Goal: Transaction & Acquisition: Purchase product/service

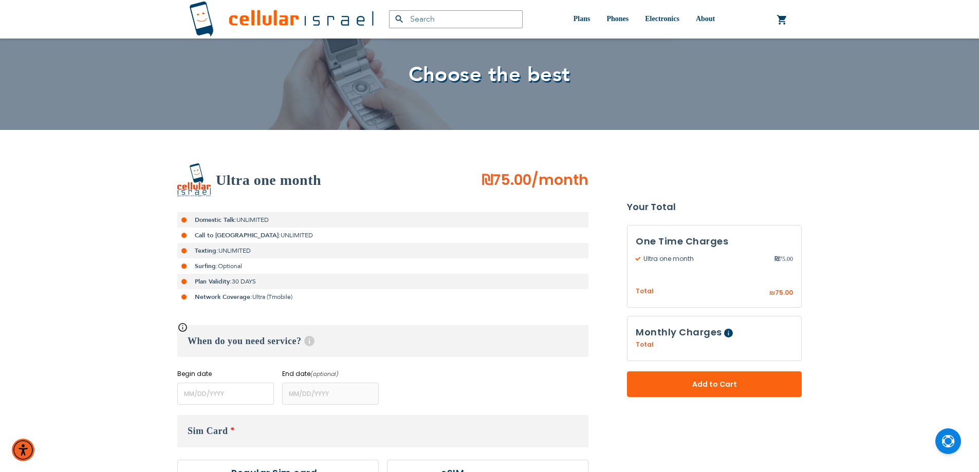
scroll to position [253, 0]
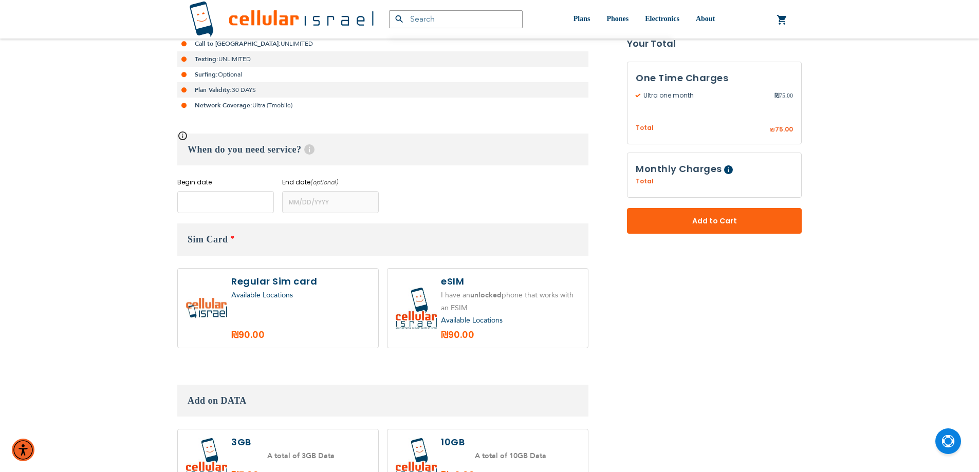
click at [245, 199] on input "name" at bounding box center [225, 202] width 97 height 22
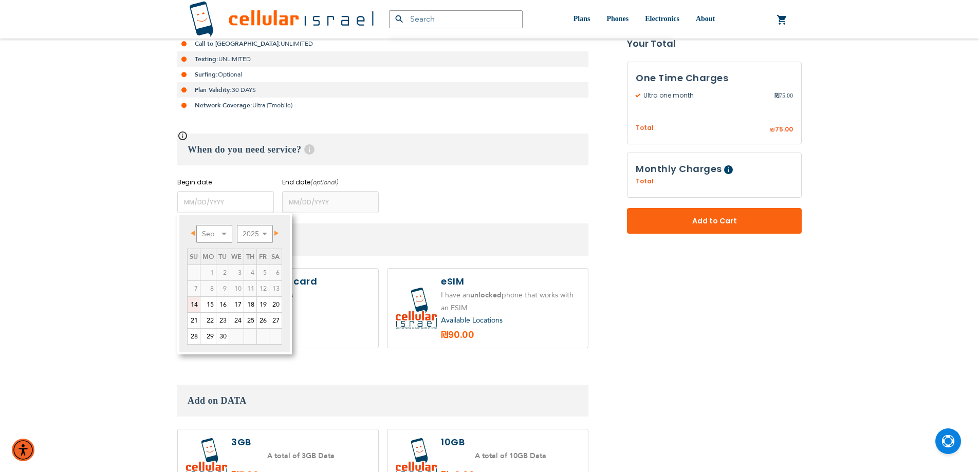
click at [251, 322] on link "25" at bounding box center [250, 320] width 12 height 15
type input "[DATE]"
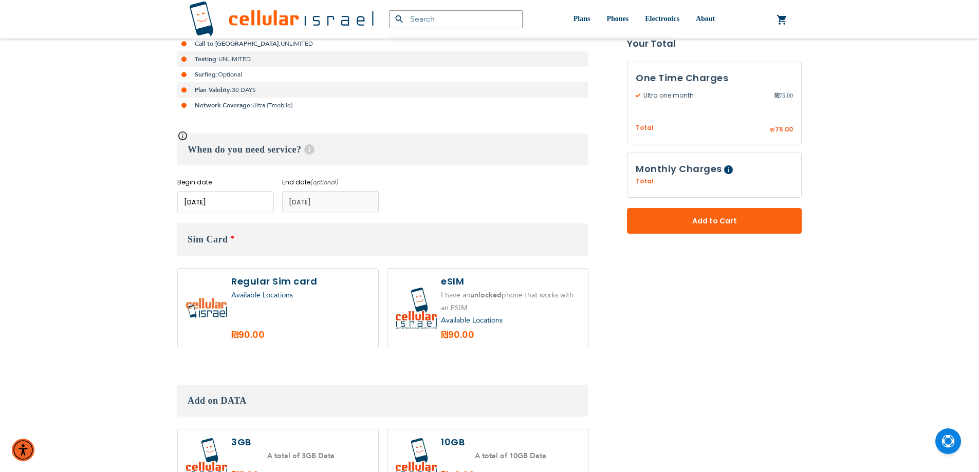
click at [246, 202] on input "name" at bounding box center [225, 202] width 97 height 22
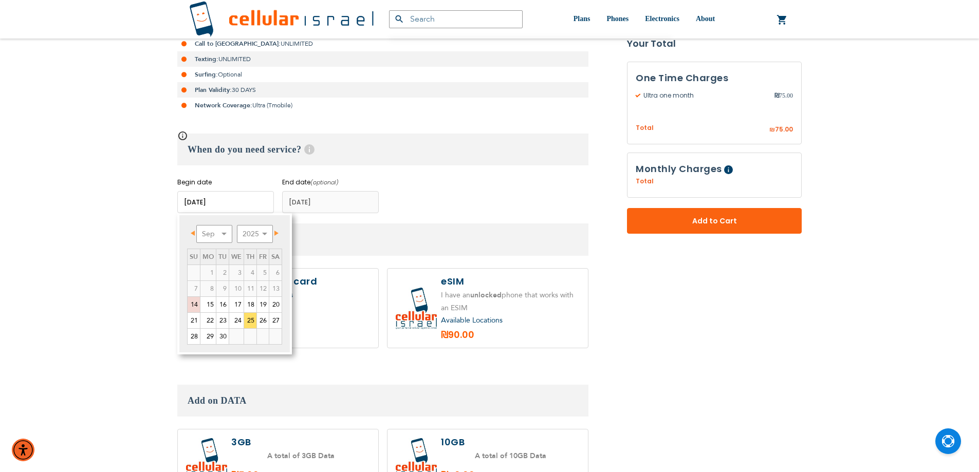
click at [417, 211] on div "Begin date Please enter Start Date End date (optional) Please enter End Date Lo…" at bounding box center [382, 195] width 411 height 35
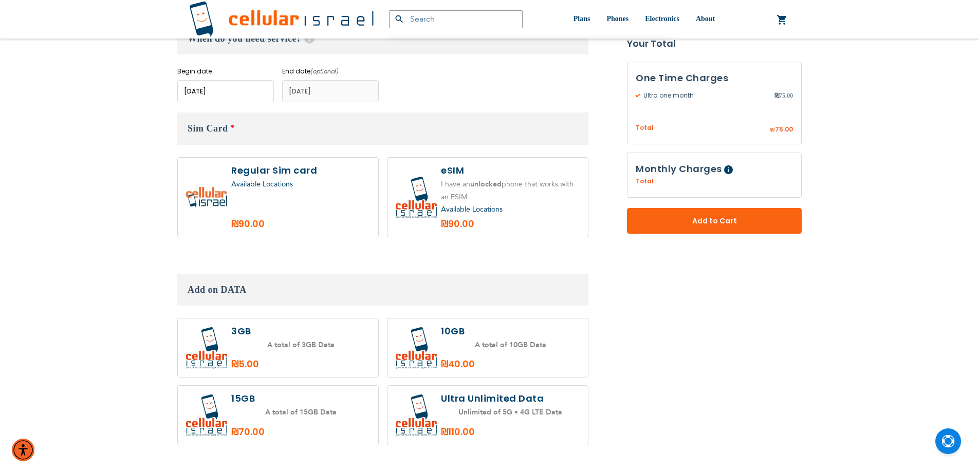
scroll to position [371, 0]
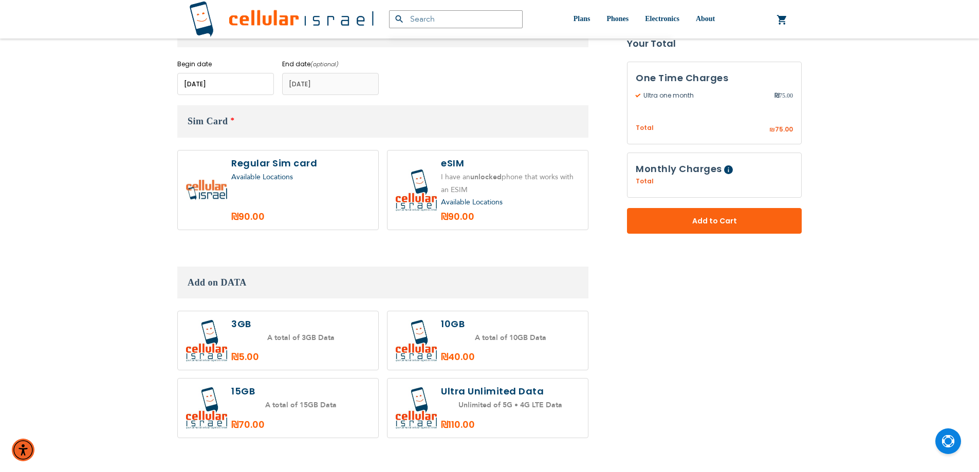
click at [302, 181] on div "Available Locations" at bounding box center [300, 177] width 139 height 13
click at [351, 206] on label at bounding box center [278, 190] width 200 height 79
radio input "true"
click at [235, 89] on input "name" at bounding box center [225, 84] width 97 height 22
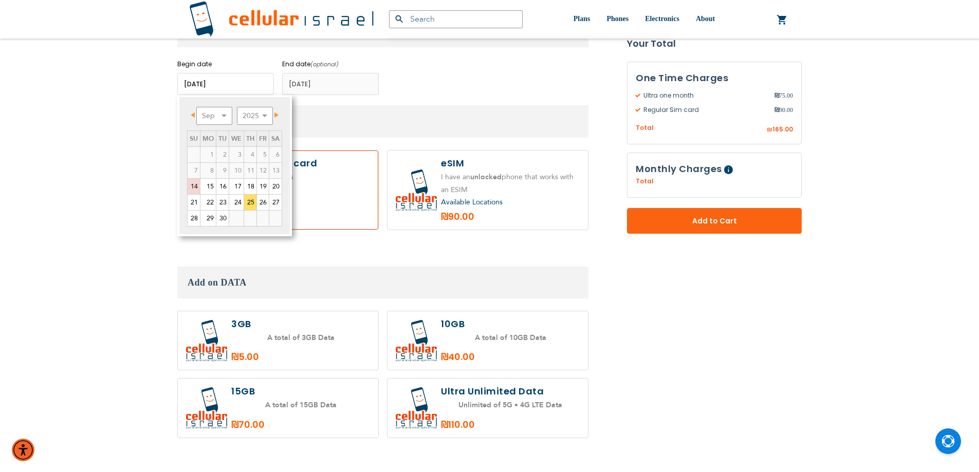
click at [192, 200] on link "21" at bounding box center [193, 202] width 12 height 15
type input "[DATE]"
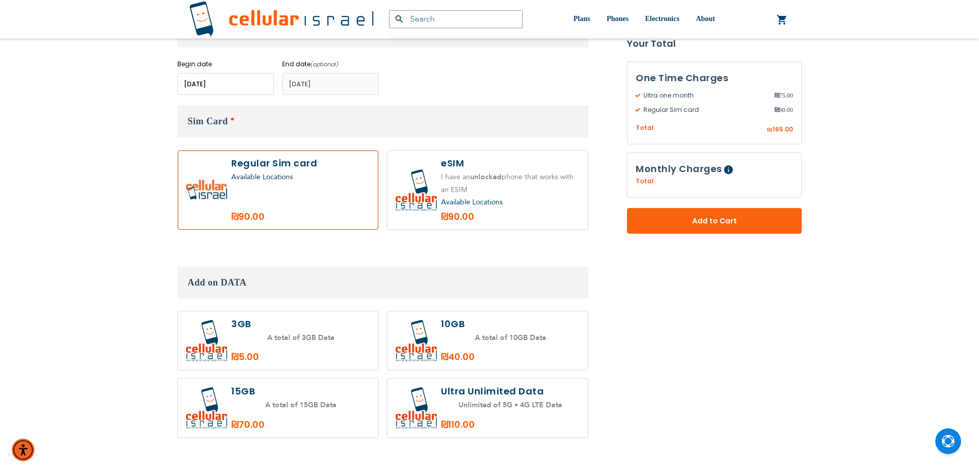
click at [245, 89] on input "name" at bounding box center [225, 84] width 97 height 22
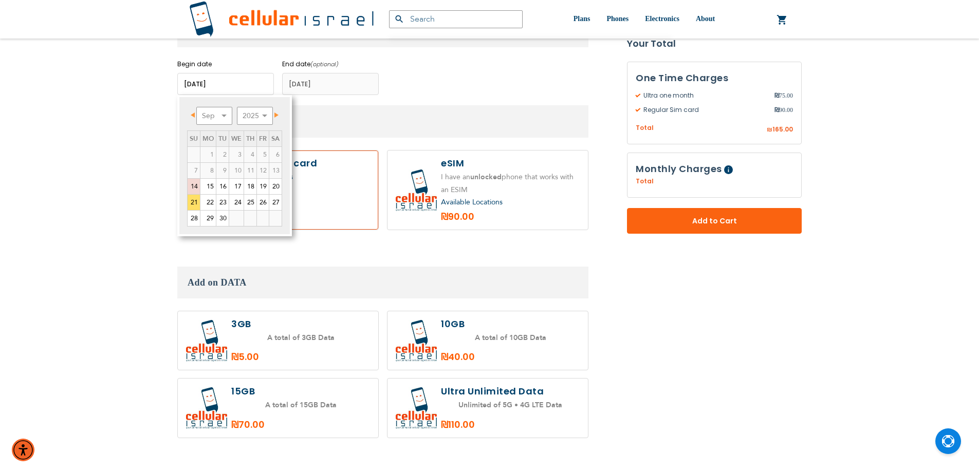
click at [514, 269] on h3 "Add on DATA" at bounding box center [382, 283] width 411 height 32
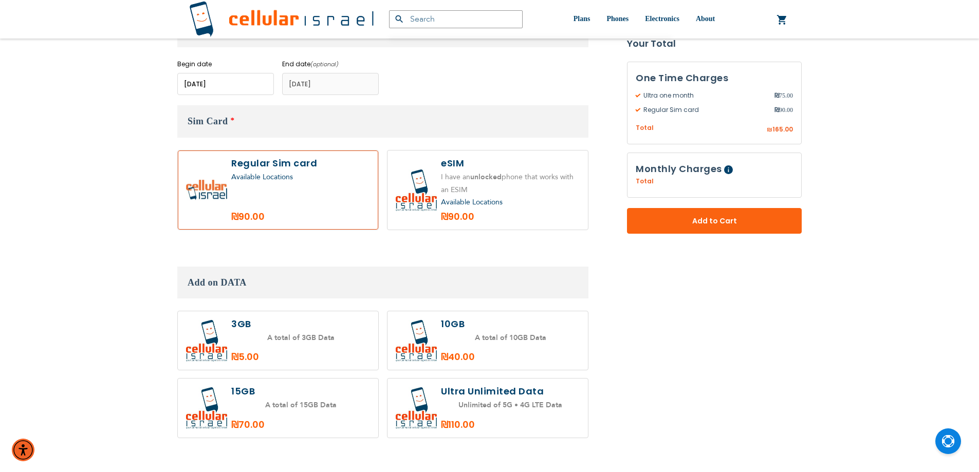
click at [341, 350] on label at bounding box center [278, 340] width 200 height 59
radio input "true"
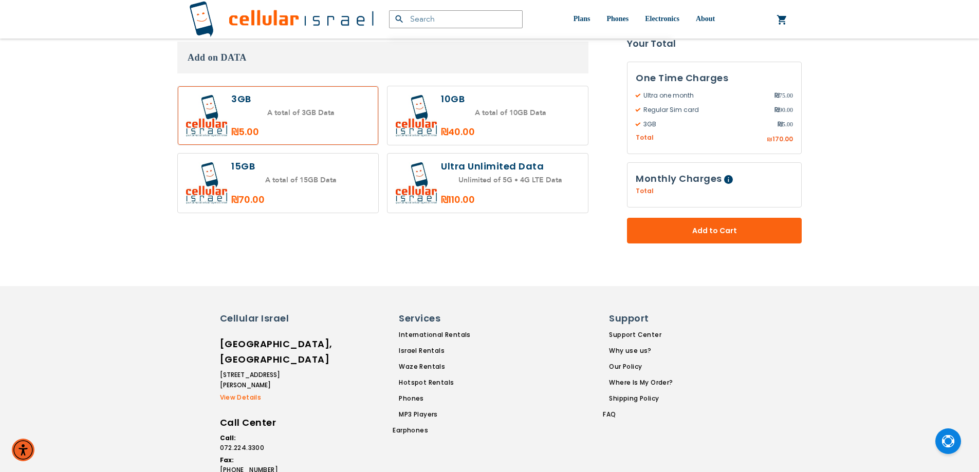
scroll to position [624, 0]
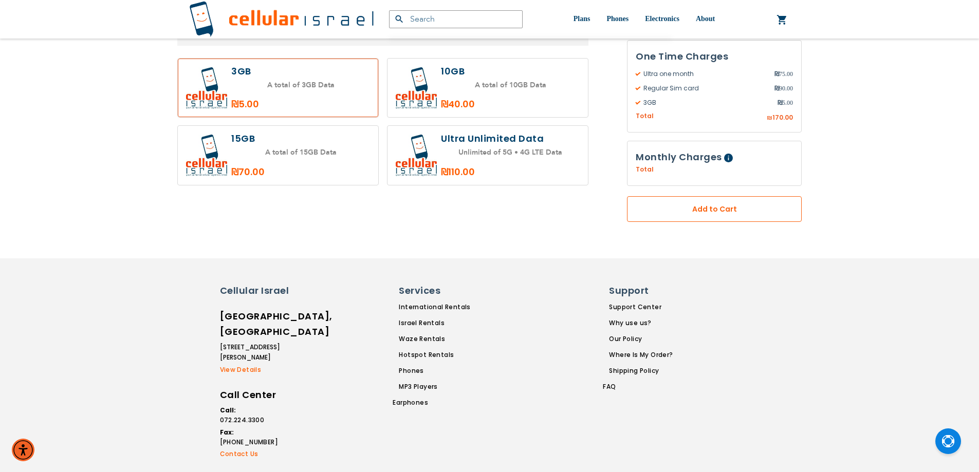
click at [702, 208] on span "Add to Cart" at bounding box center [714, 208] width 107 height 11
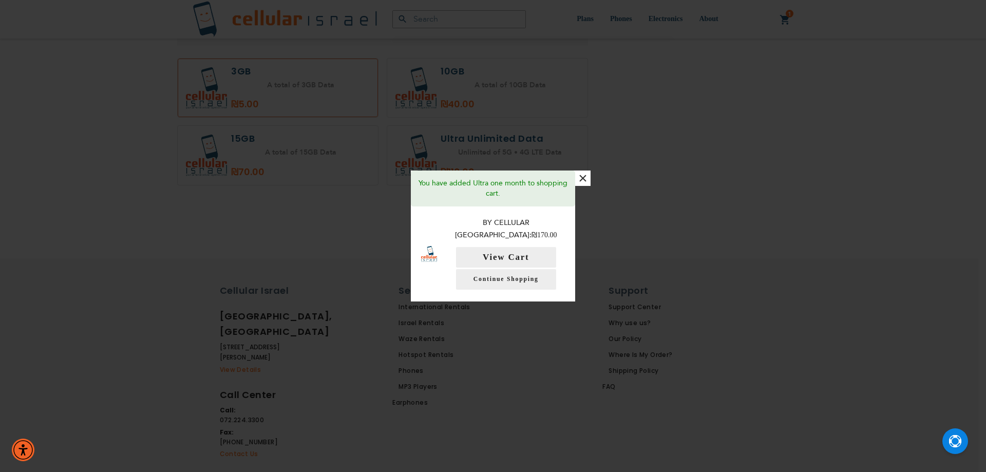
click at [584, 186] on button "×" at bounding box center [582, 178] width 15 height 15
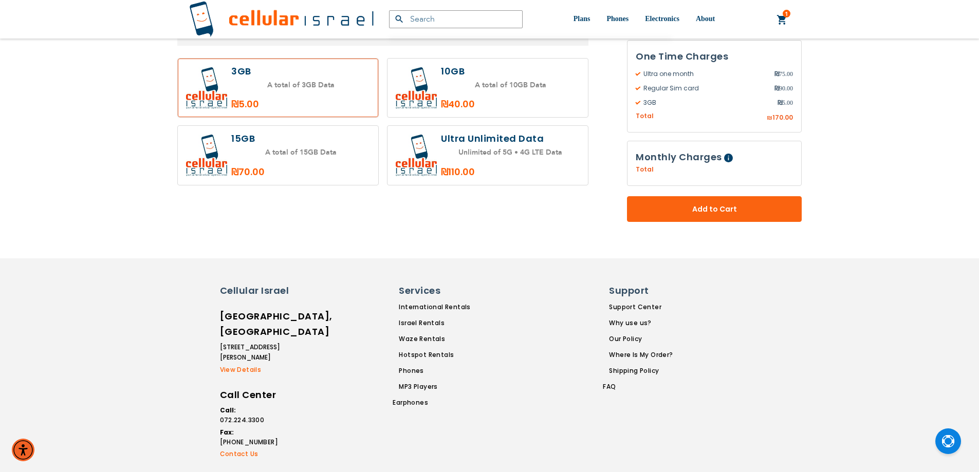
click at [711, 213] on span "Add to Cart" at bounding box center [714, 208] width 107 height 11
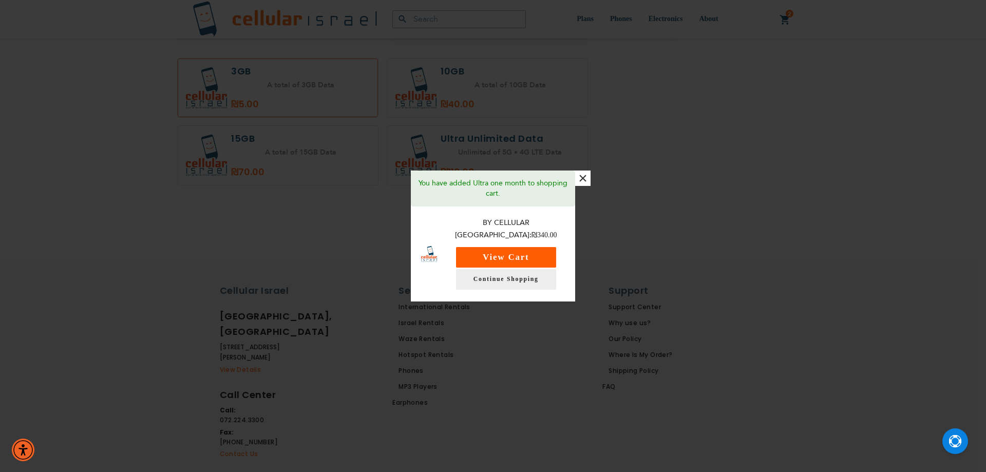
click at [496, 251] on button "View Cart" at bounding box center [506, 257] width 100 height 21
